Goal: Information Seeking & Learning: Learn about a topic

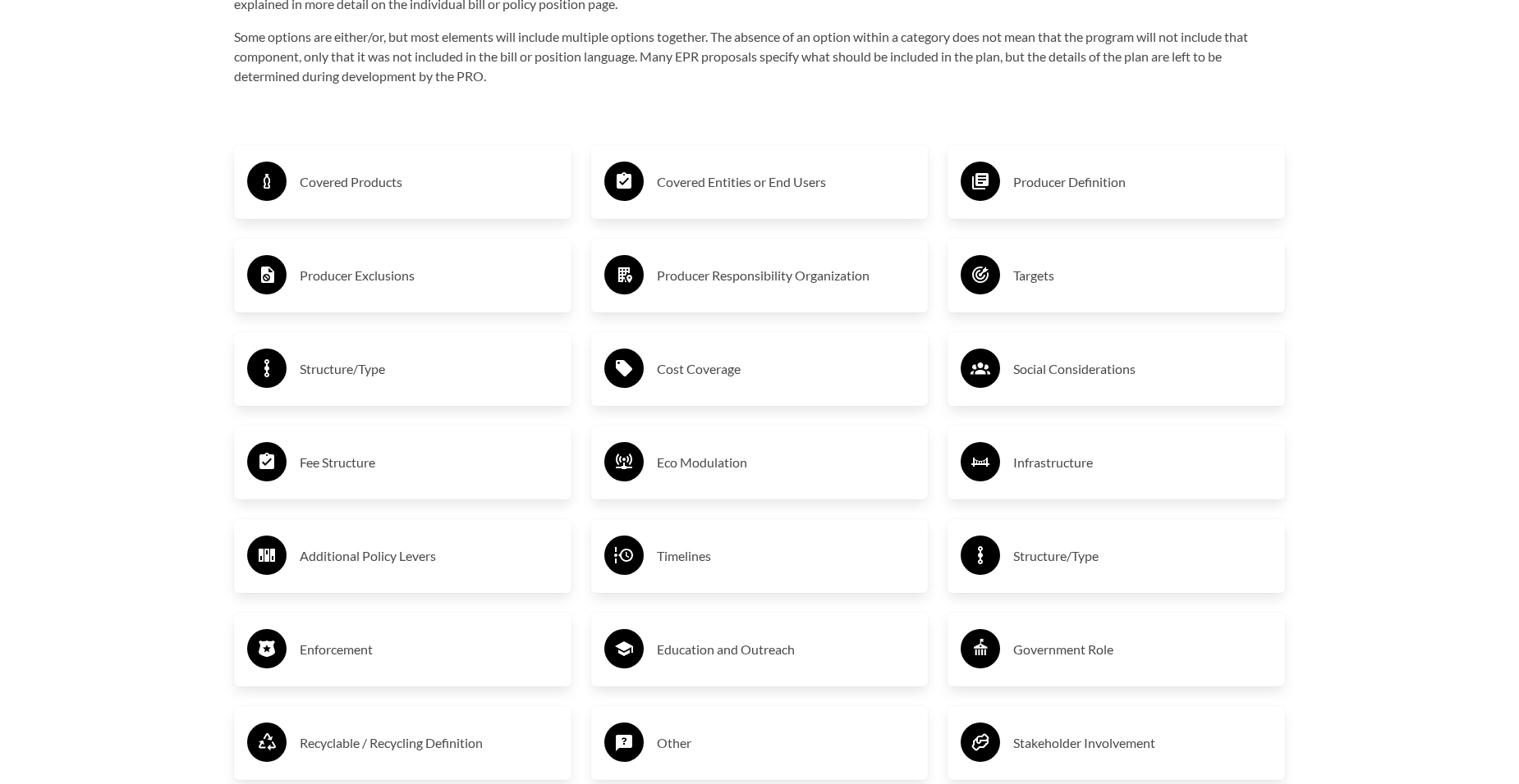
scroll to position [2845, 0]
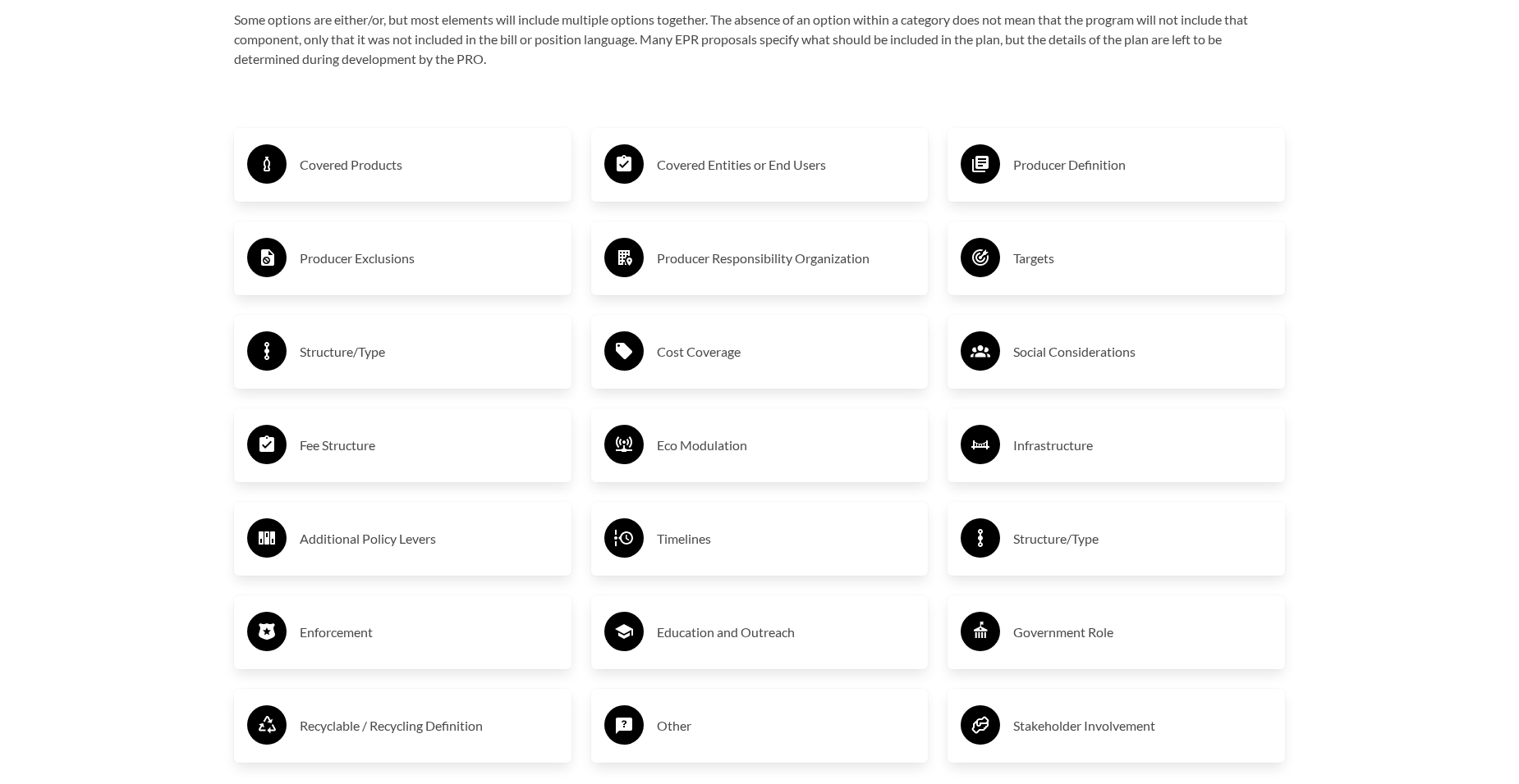
click at [327, 440] on h3 "Fee Structure" at bounding box center [428, 445] width 258 height 26
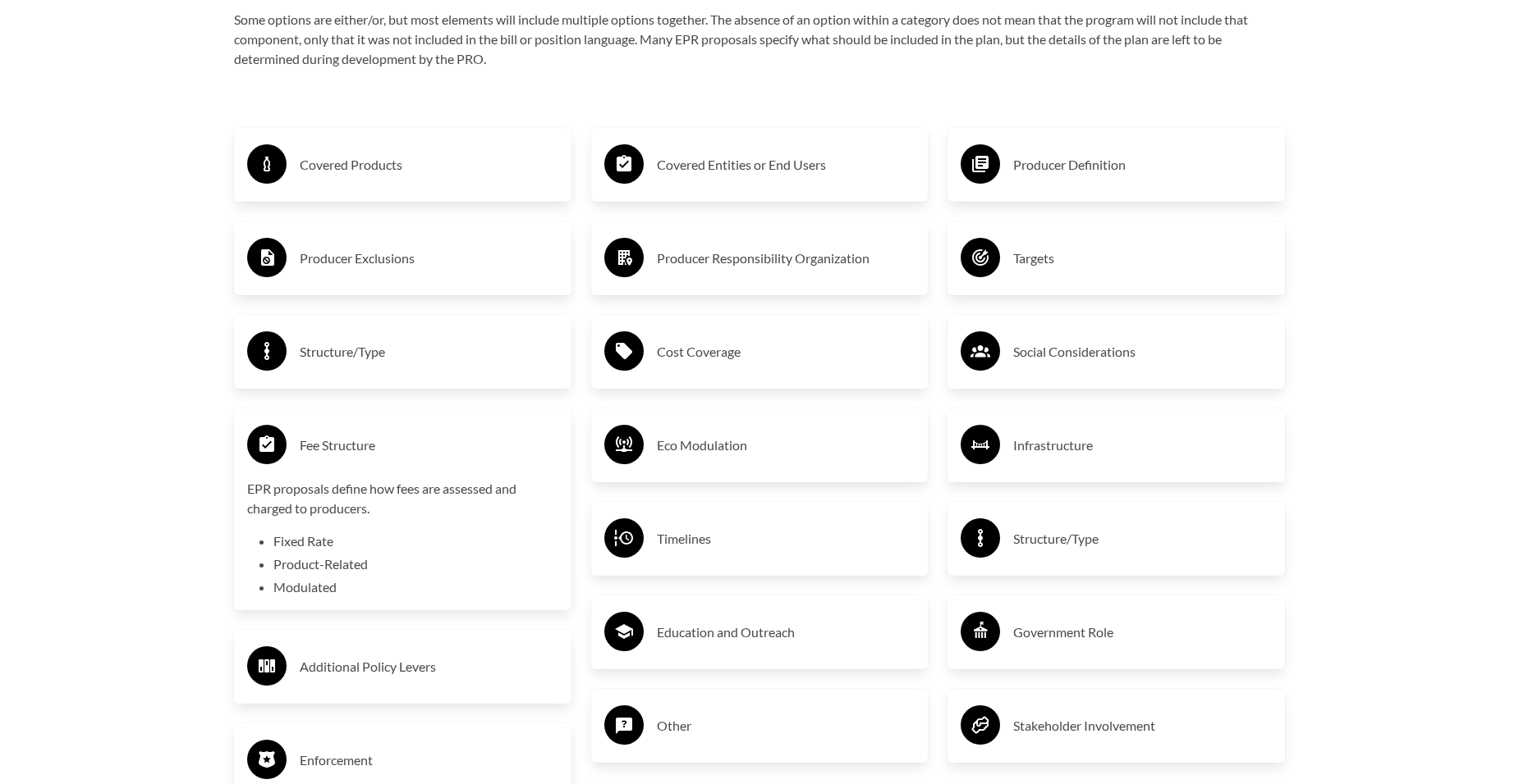
click at [327, 440] on h3 "Fee Structure" at bounding box center [428, 445] width 258 height 26
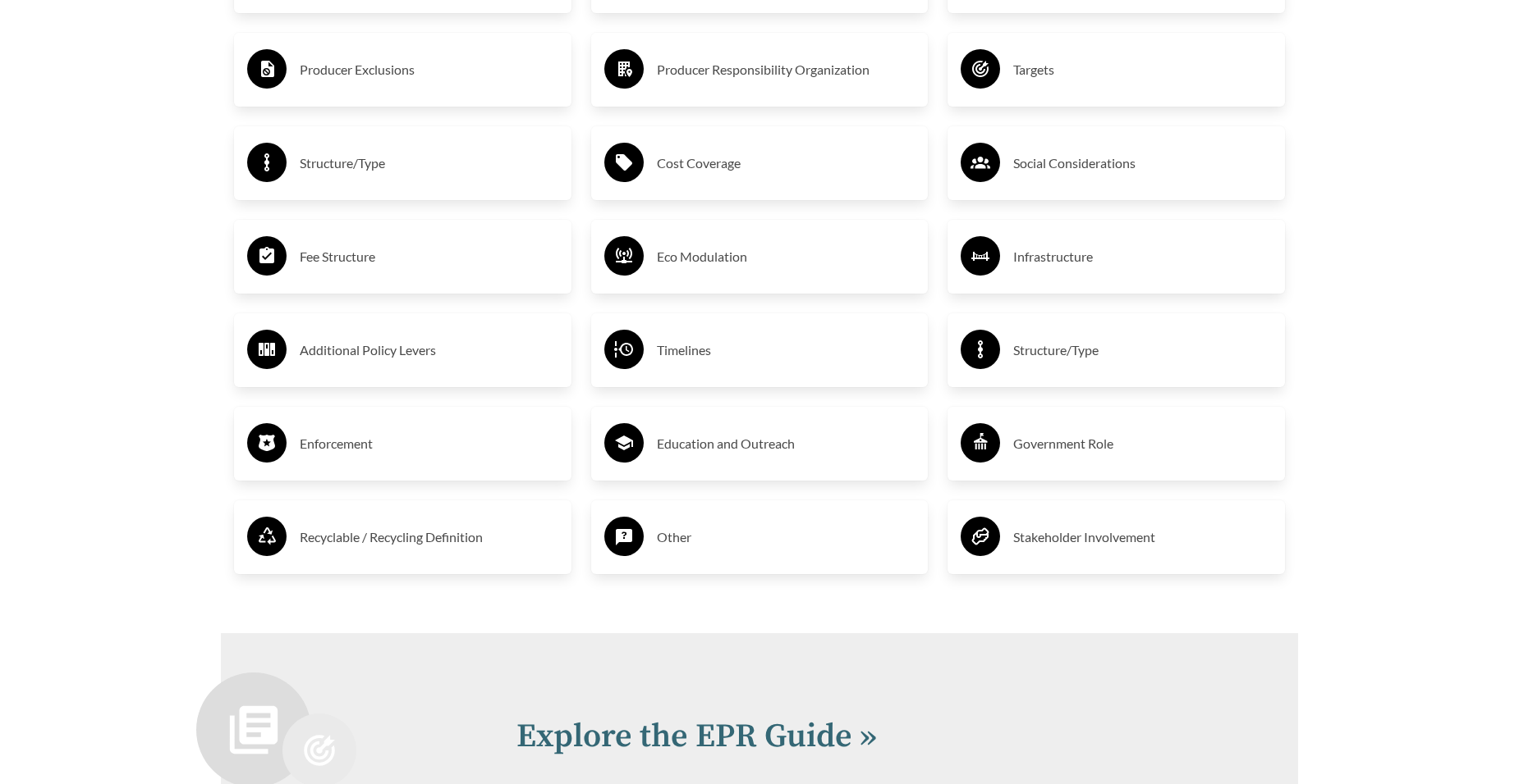
scroll to position [3064, 0]
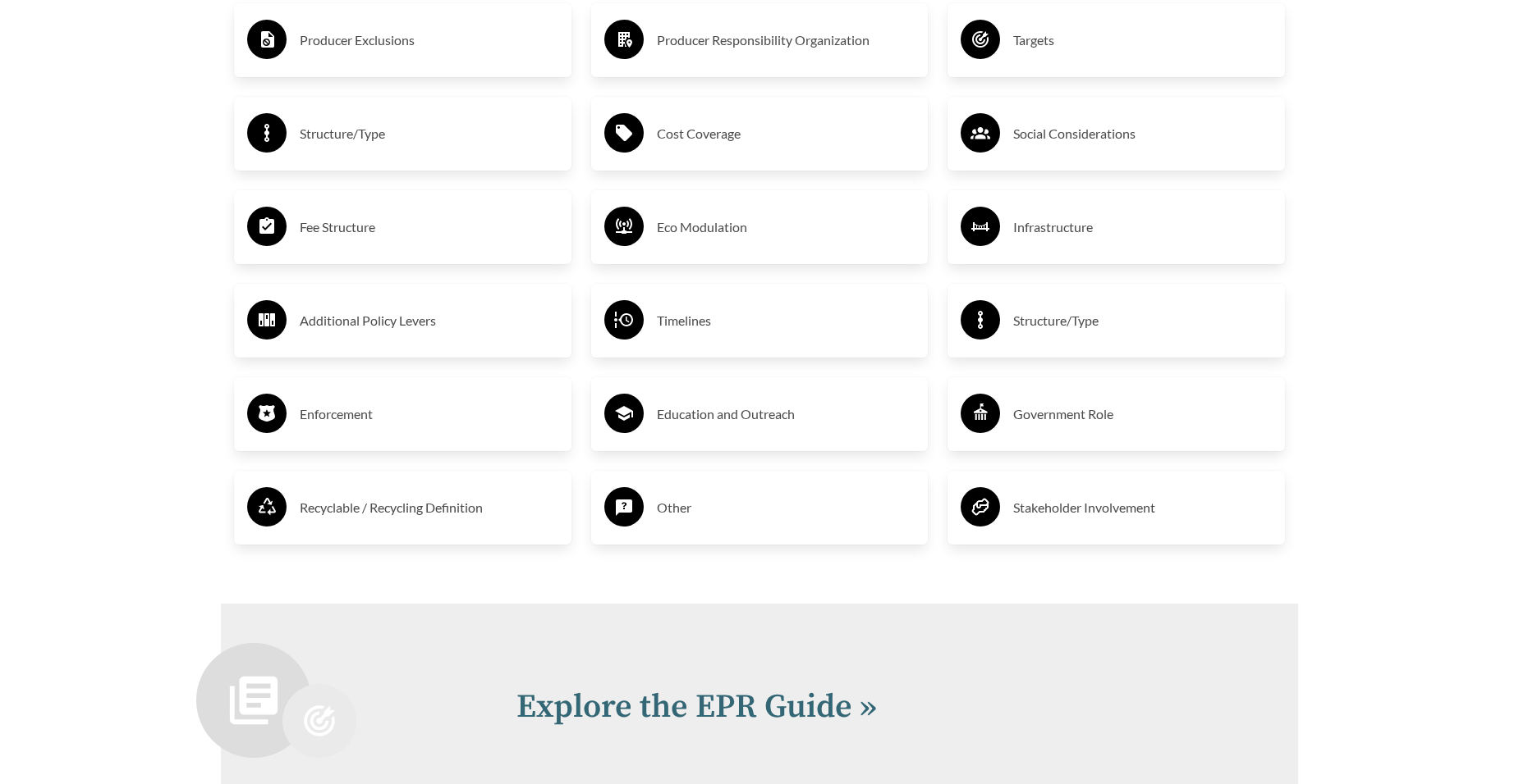
drag, startPoint x: 401, startPoint y: 421, endPoint x: 380, endPoint y: 419, distance: 21.1
click at [401, 421] on h3 "Enforcement" at bounding box center [428, 414] width 258 height 26
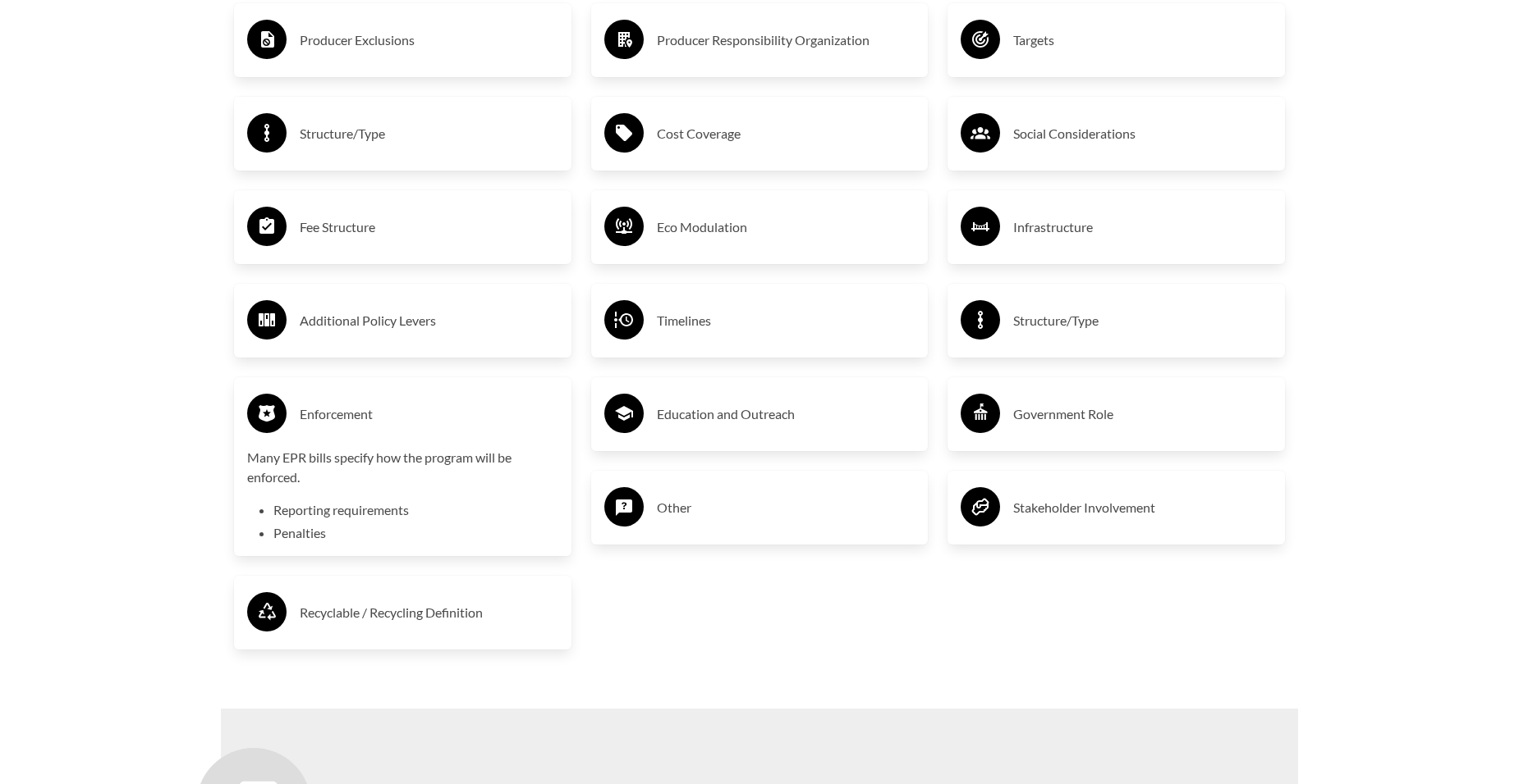
click at [321, 418] on h3 "Enforcement" at bounding box center [428, 414] width 258 height 26
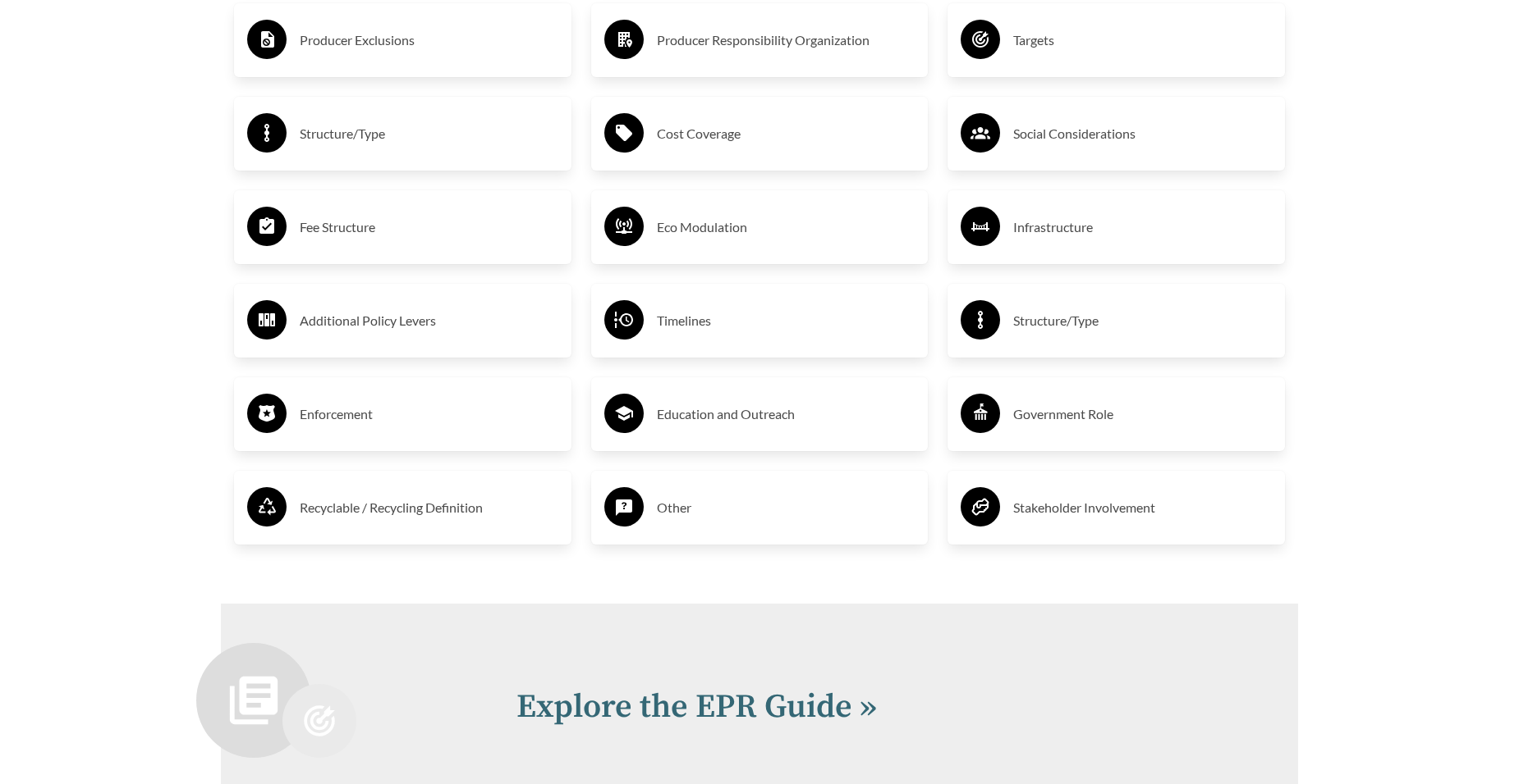
scroll to position [2845, 0]
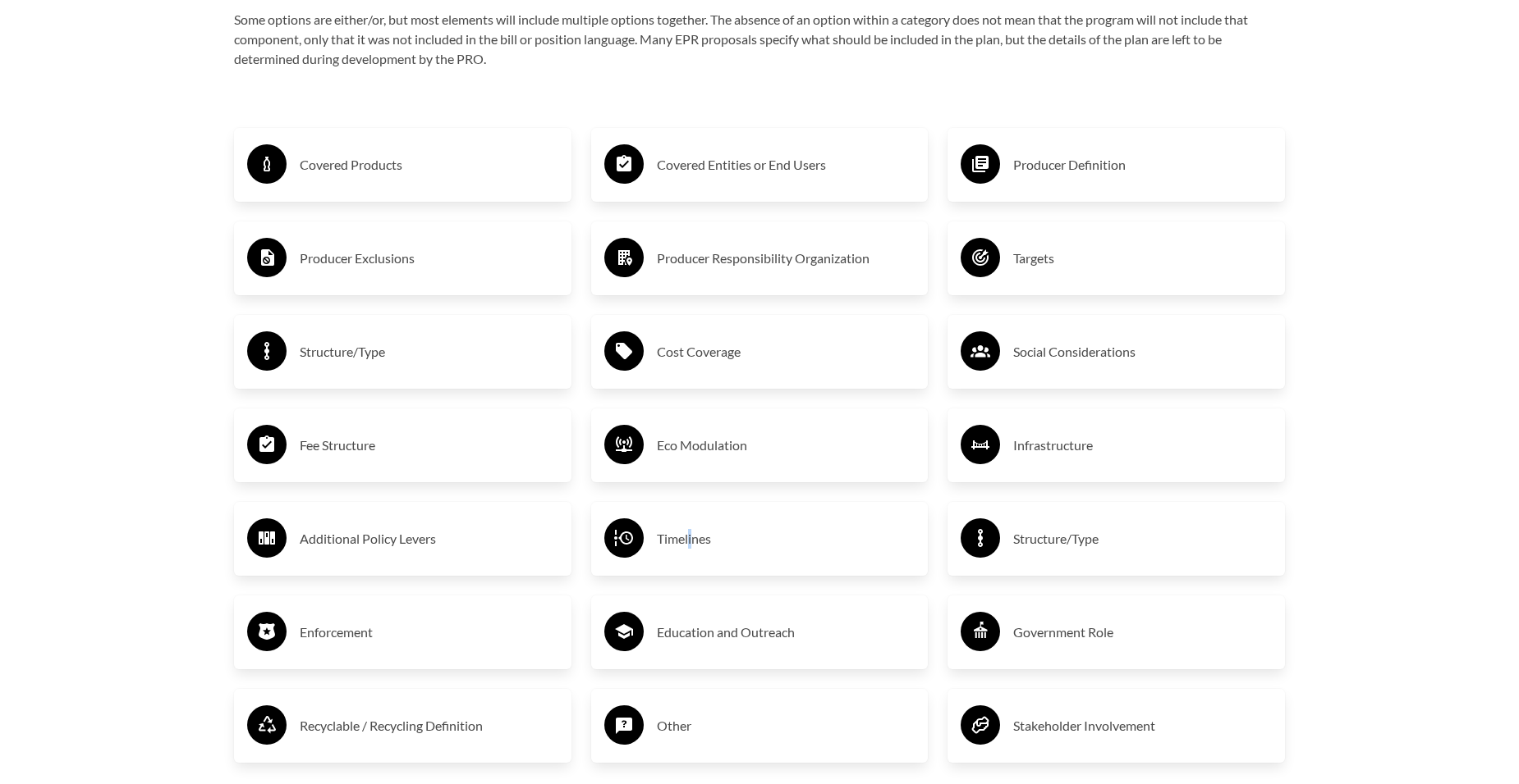
click at [690, 543] on h3 "Timelines" at bounding box center [786, 539] width 258 height 26
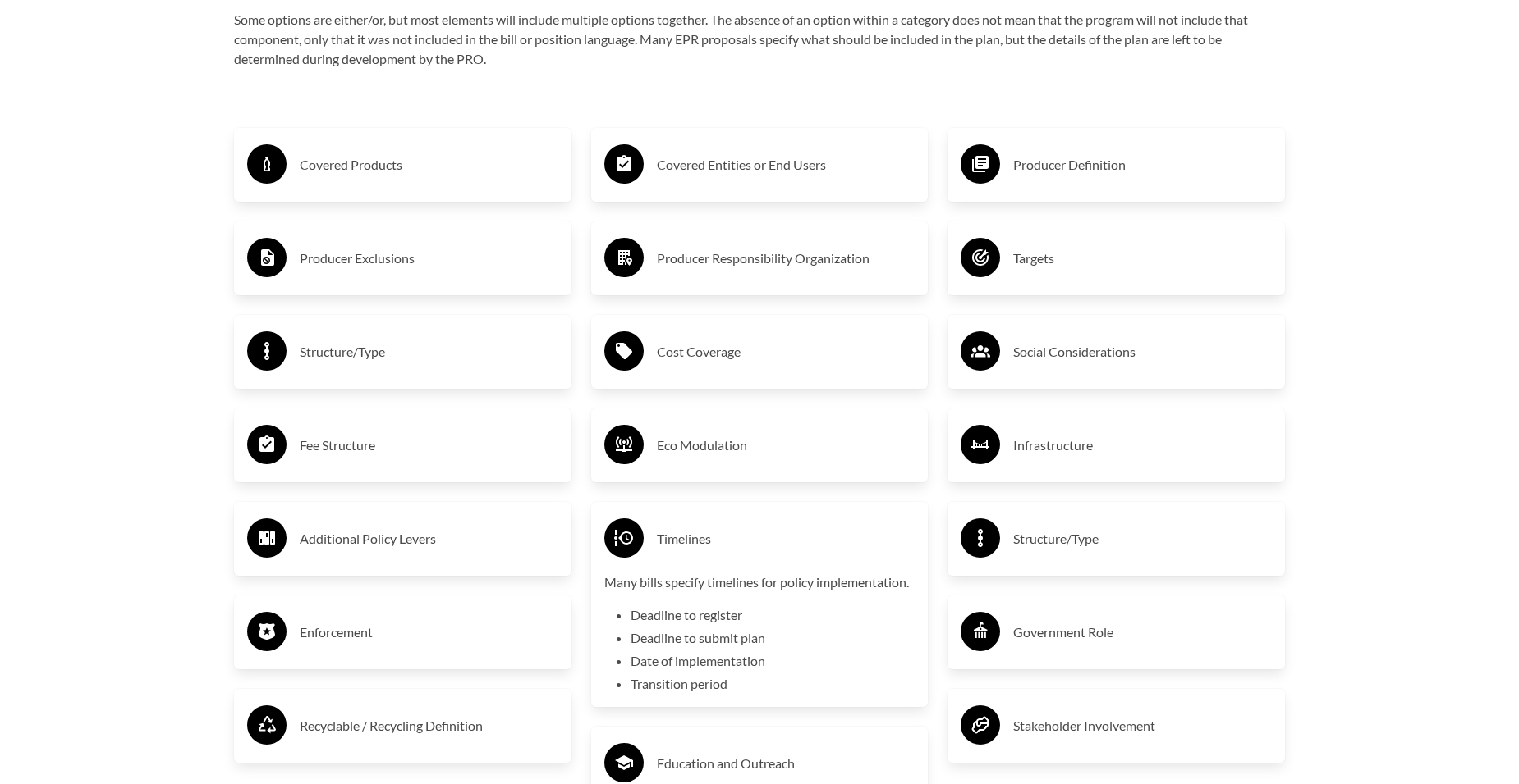
click at [681, 350] on h3 "Cost Coverage" at bounding box center [786, 352] width 258 height 26
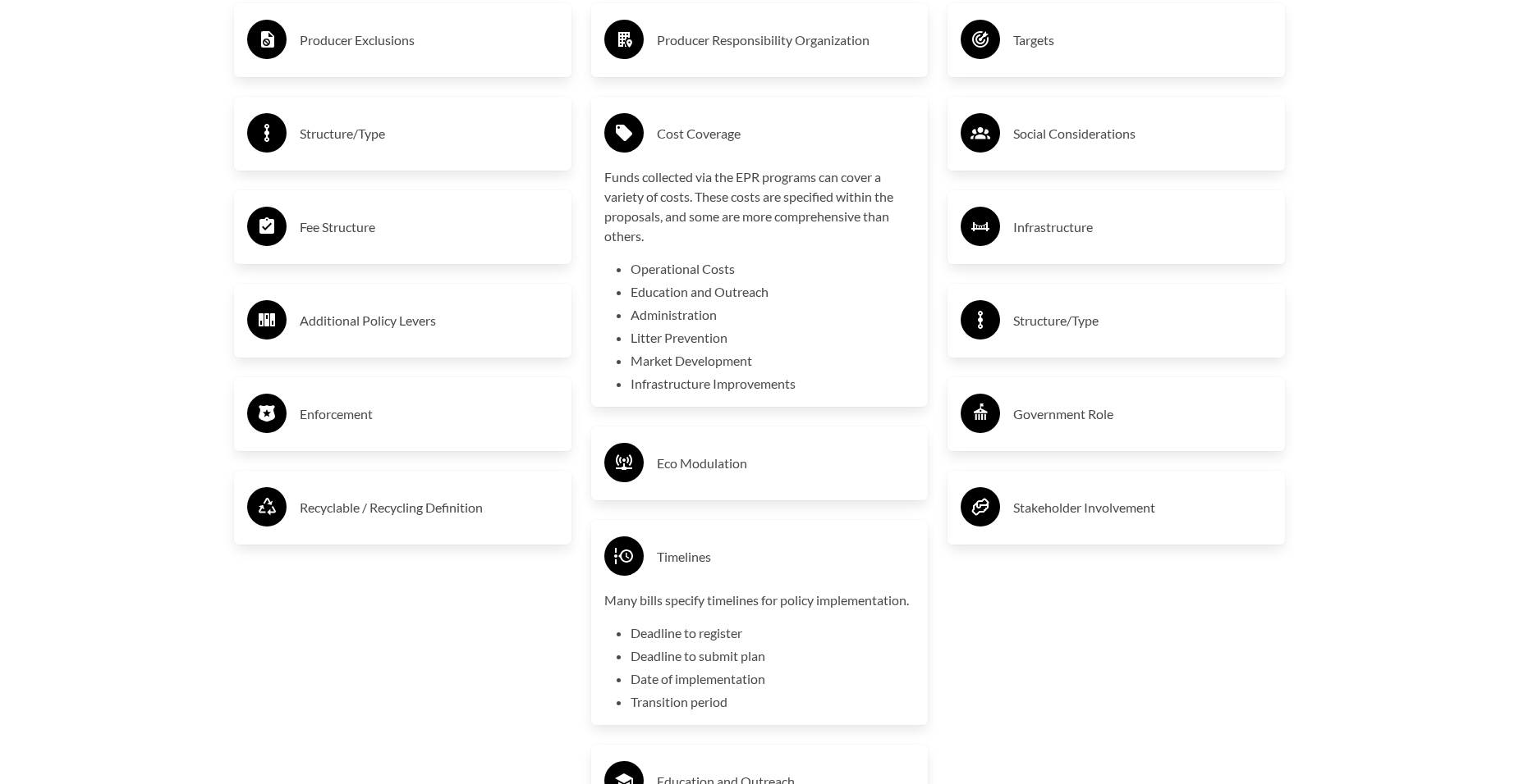
scroll to position [3283, 0]
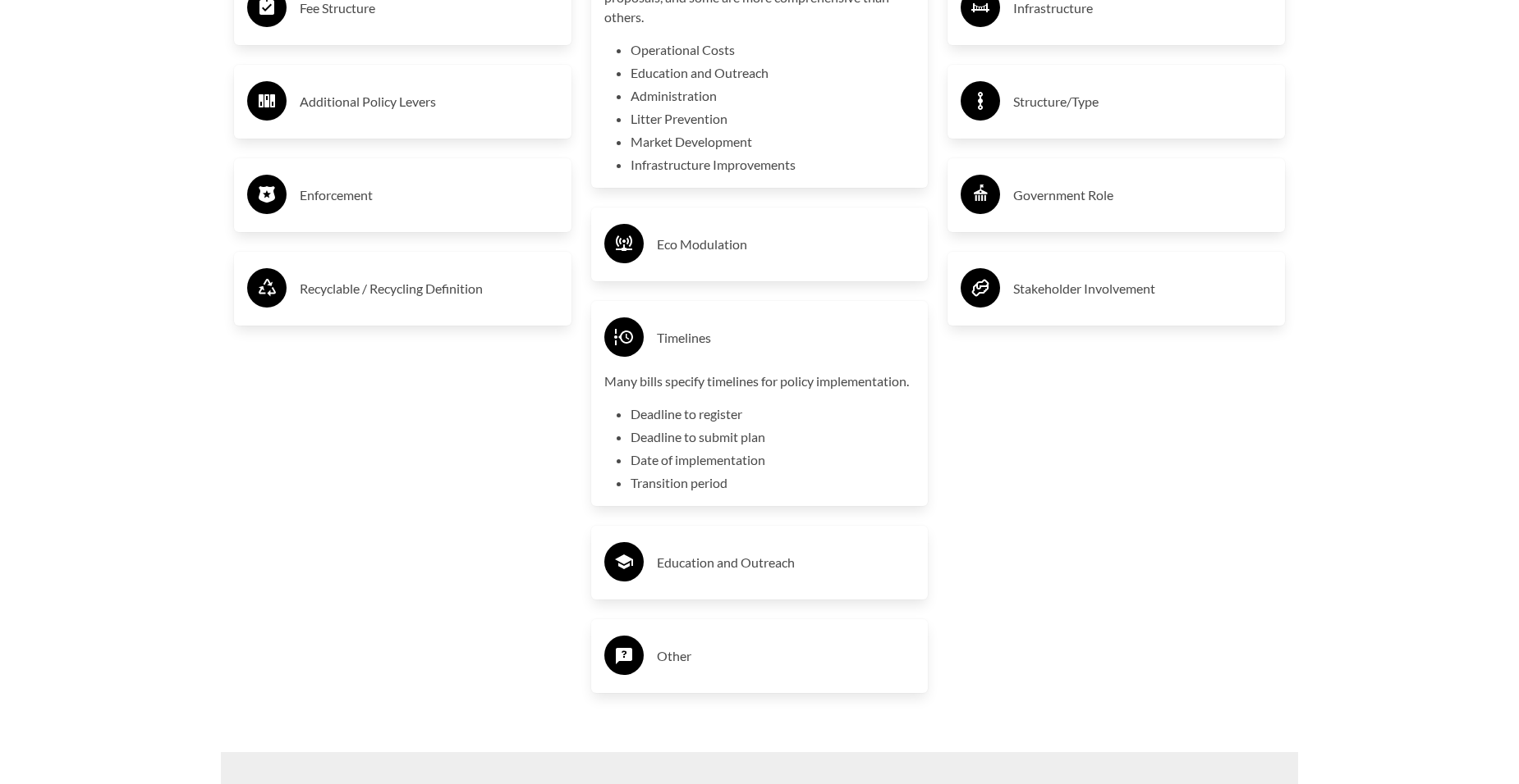
click at [682, 349] on h3 "Timelines" at bounding box center [786, 337] width 258 height 26
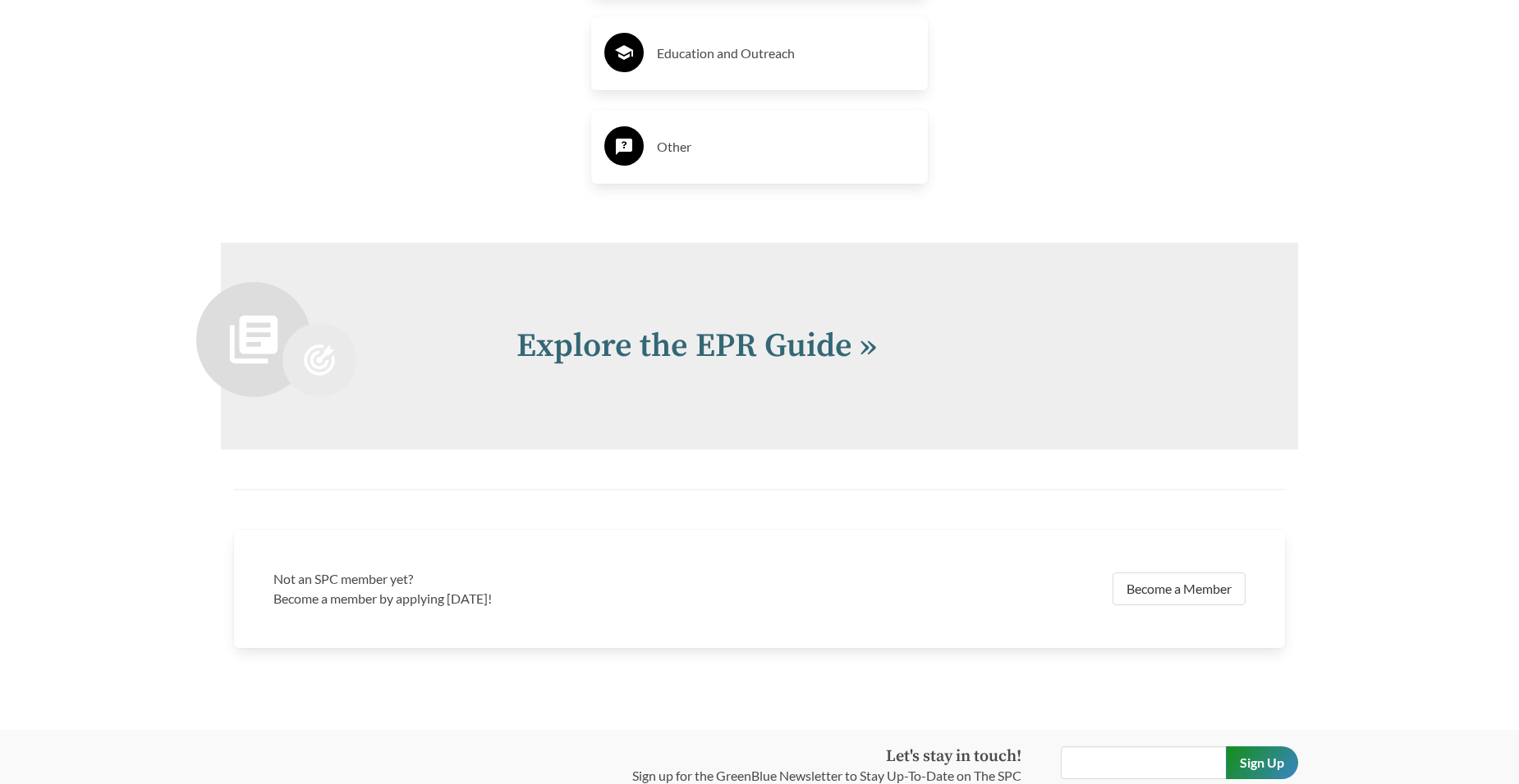
scroll to position [3720, 0]
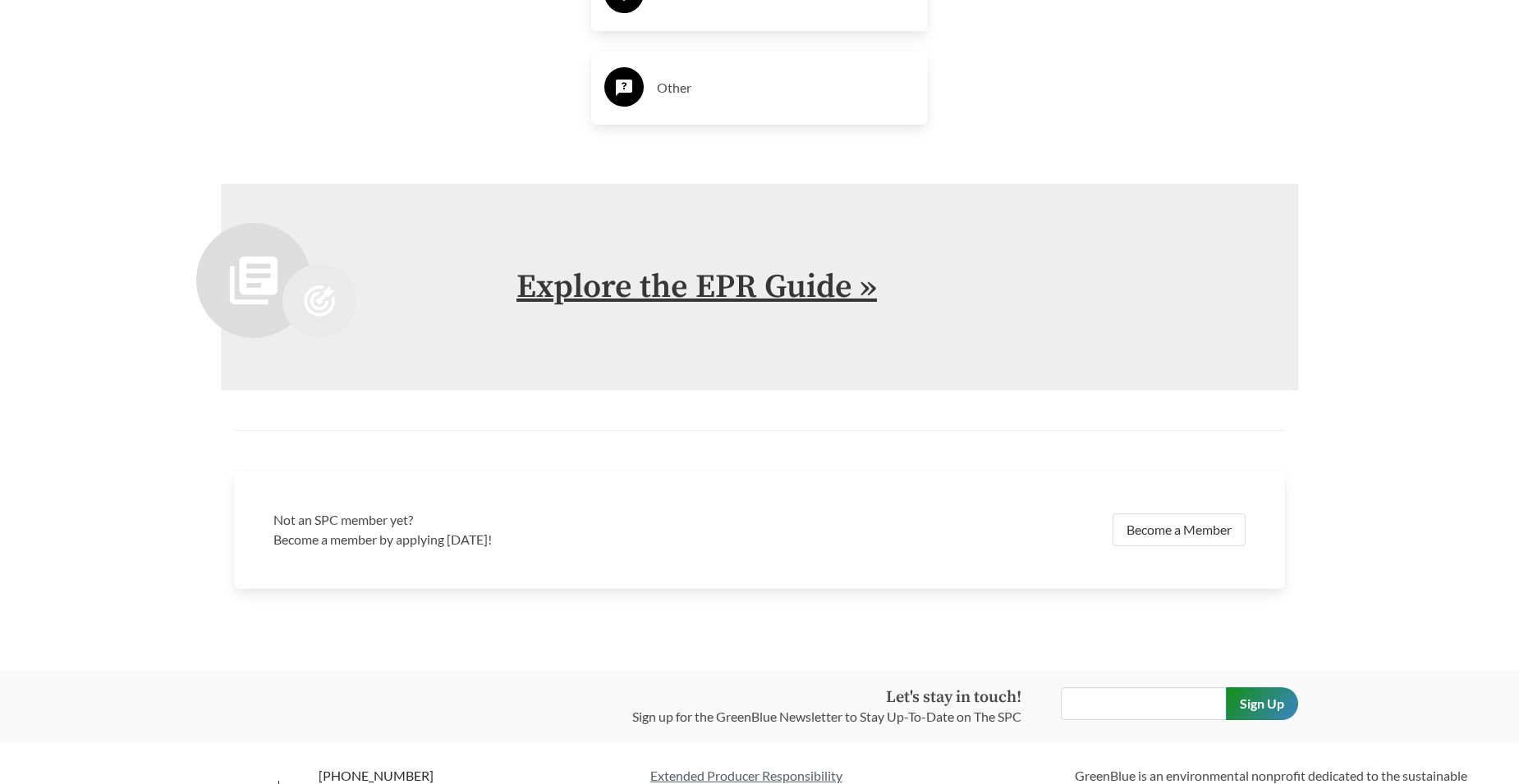
click at [830, 279] on link "Explore the EPR Guide »" at bounding box center [696, 287] width 361 height 41
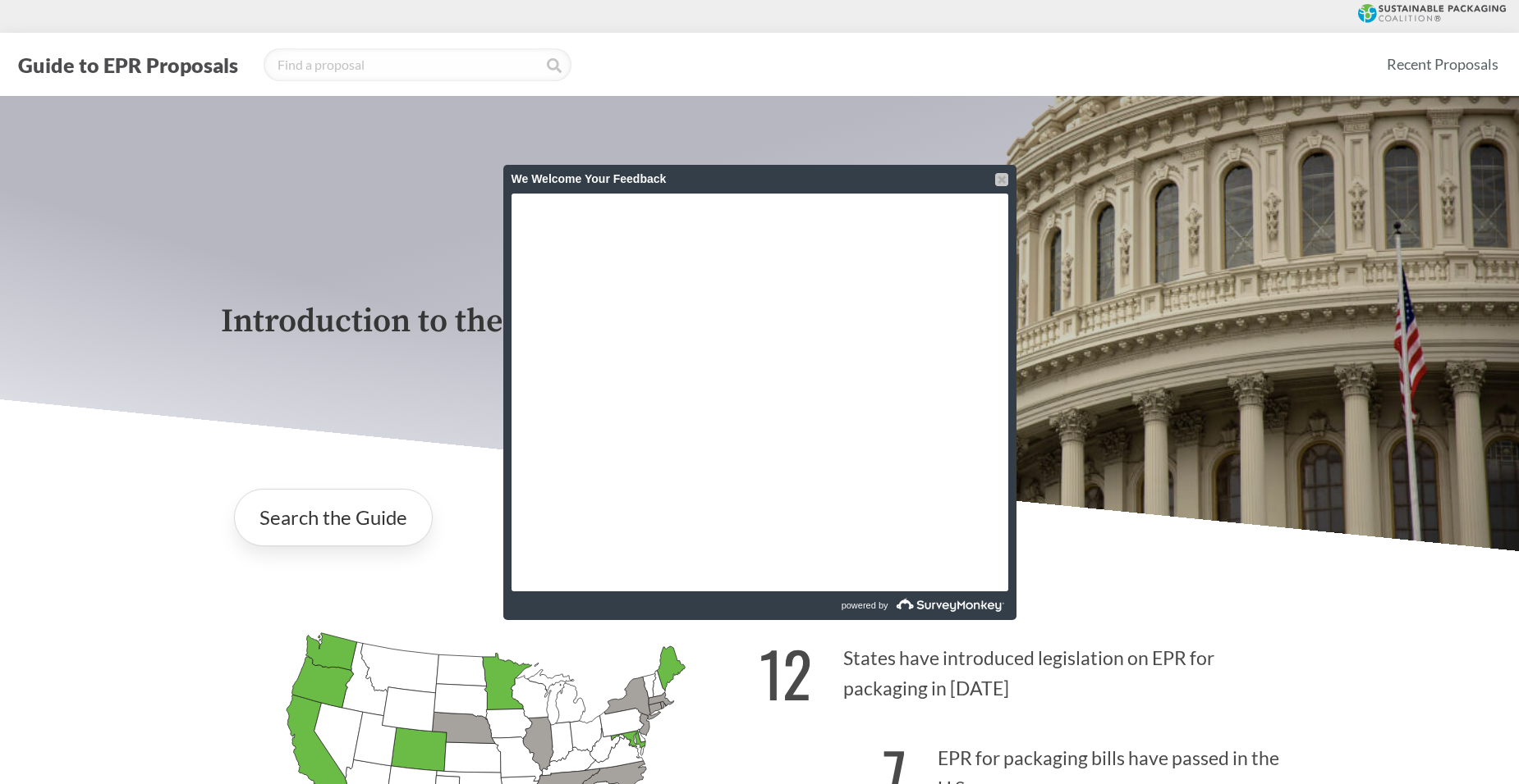
click at [1006, 173] on div at bounding box center [1001, 179] width 13 height 13
